Goal: Check status

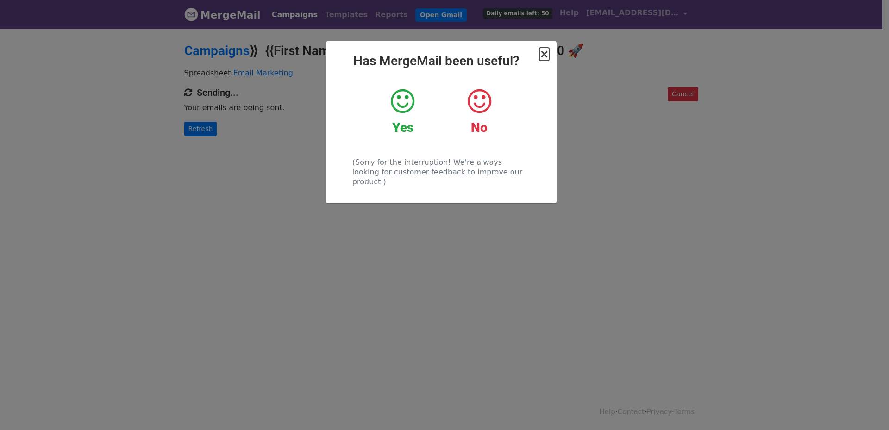
click at [542, 55] on span "×" at bounding box center [543, 54] width 9 height 13
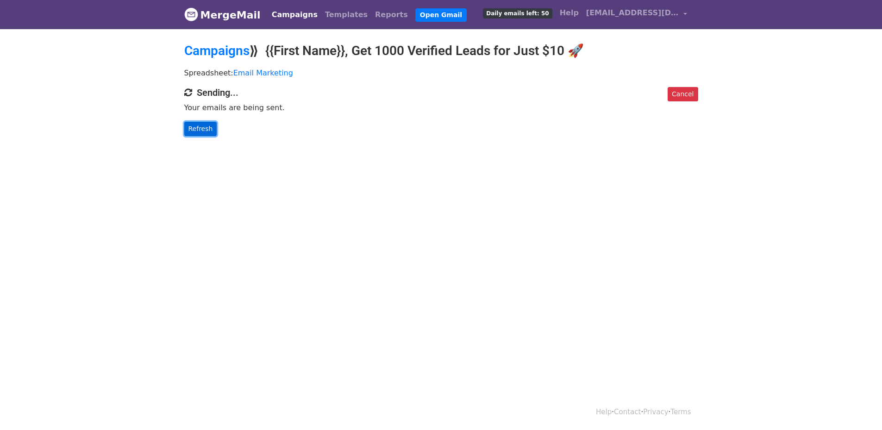
click at [197, 129] on link "Refresh" at bounding box center [200, 129] width 33 height 14
click at [199, 130] on link "Refresh" at bounding box center [200, 129] width 33 height 14
click at [193, 120] on div "Cancel Sending... Your emails are being sent. Refresh" at bounding box center [441, 111] width 528 height 49
click at [203, 130] on link "Refresh" at bounding box center [200, 129] width 33 height 14
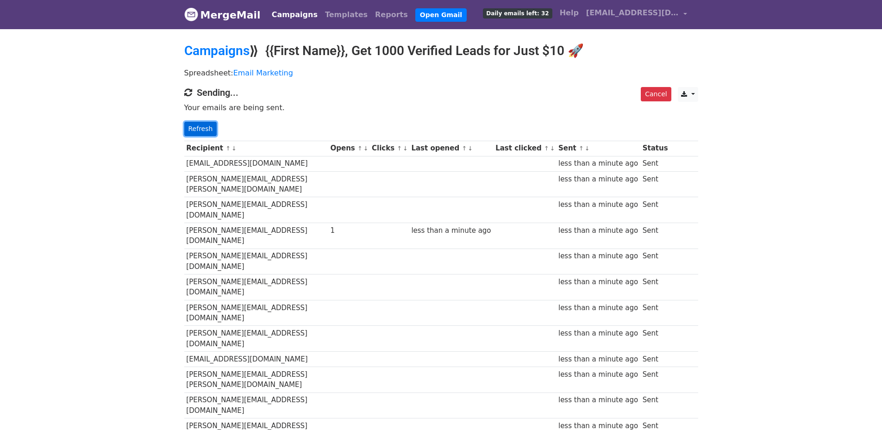
click at [211, 126] on link "Refresh" at bounding box center [200, 129] width 33 height 14
click at [198, 127] on link "Refresh" at bounding box center [200, 129] width 33 height 14
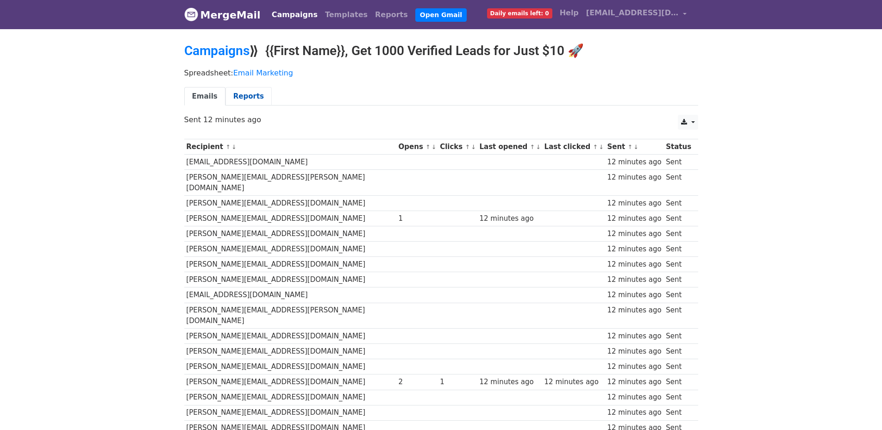
click at [231, 101] on link "Reports" at bounding box center [248, 96] width 46 height 19
